Goal: Check status: Check status

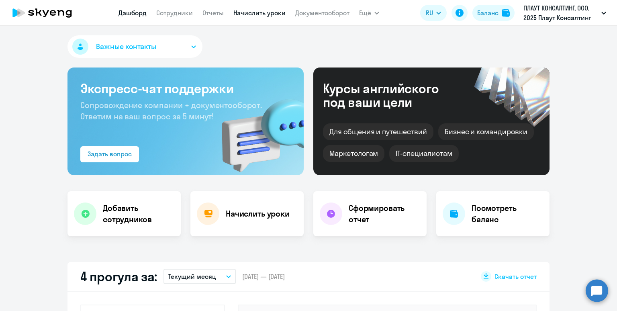
select select "30"
click at [241, 16] on link "Начислить уроки" at bounding box center [259, 13] width 52 height 8
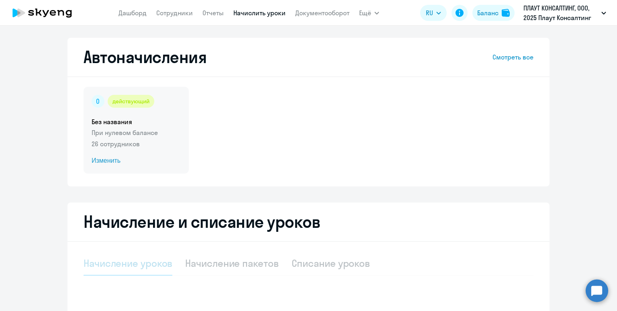
select select "10"
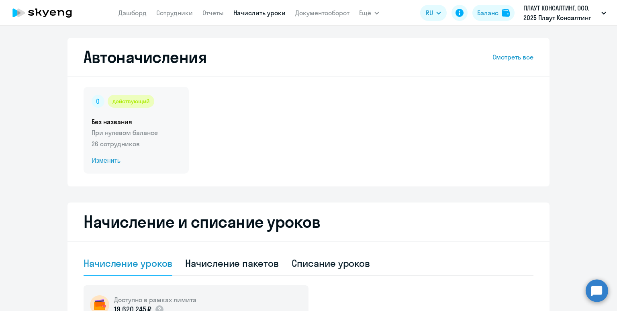
click at [154, 142] on p "26 сотрудников" at bounding box center [136, 144] width 89 height 10
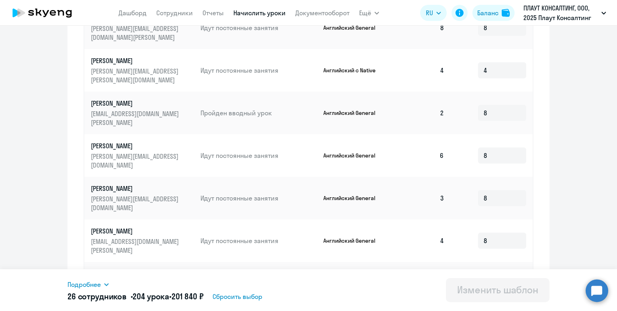
scroll to position [403, 0]
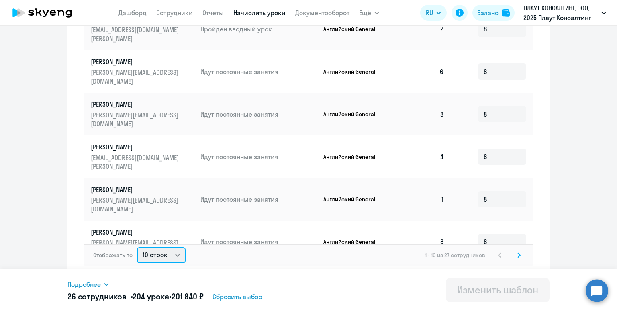
click at [174, 254] on select "10 строк 30 строк 50 строк" at bounding box center [161, 255] width 49 height 16
select select "50"
click at [137, 247] on select "10 строк 30 строк 50 строк" at bounding box center [161, 255] width 49 height 16
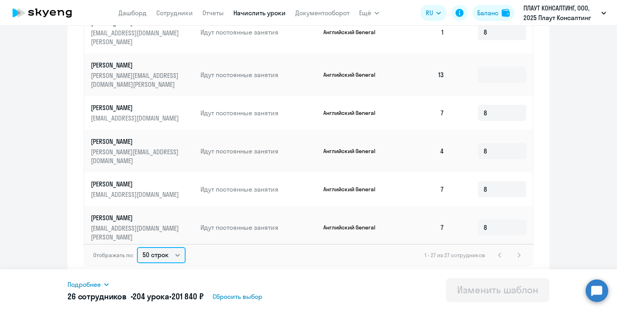
scroll to position [517, 0]
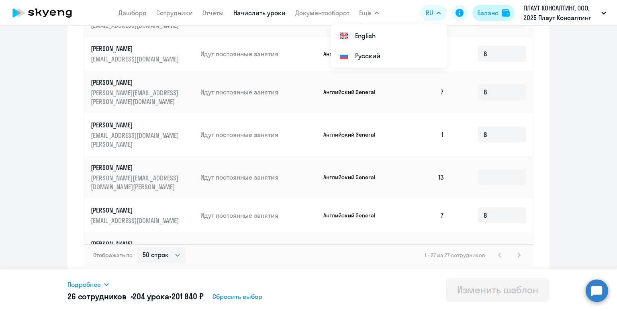
click at [493, 14] on div "Баланс" at bounding box center [487, 13] width 21 height 10
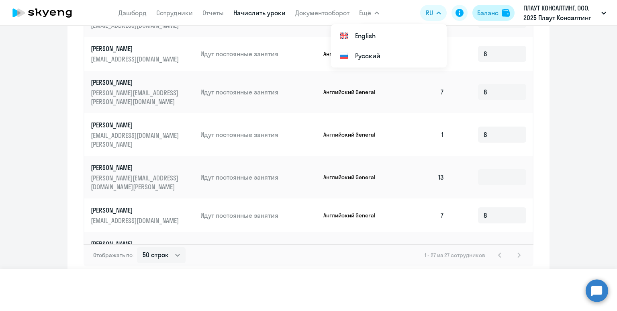
scroll to position [266, 0]
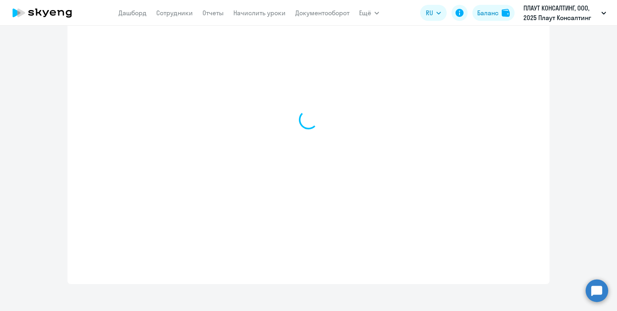
select select "english_adult_not_native_speaker"
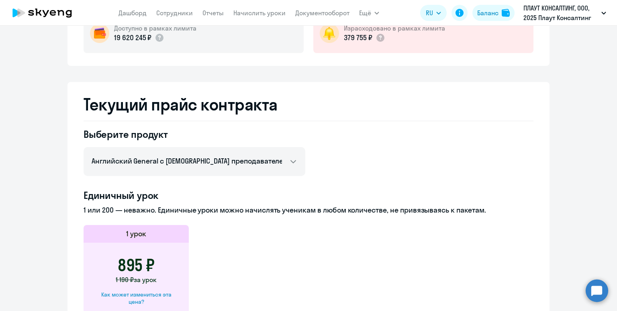
scroll to position [0, 0]
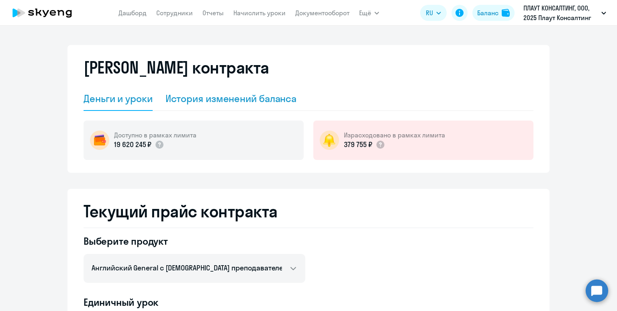
click at [220, 102] on div "История изменений баланса" at bounding box center [230, 98] width 131 height 13
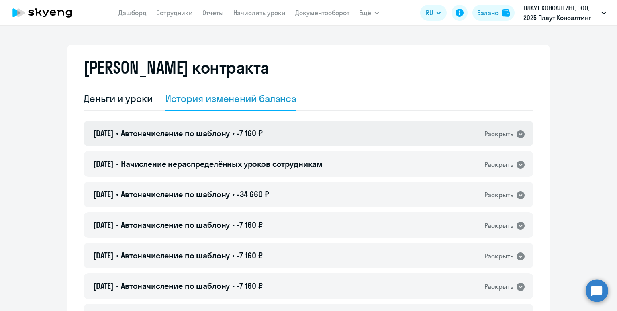
click at [232, 140] on div "[DATE] • Автоначисление по шаблону • -7 160 ₽ Раскрыть" at bounding box center [309, 133] width 450 height 26
